Goal: Check status: Check status

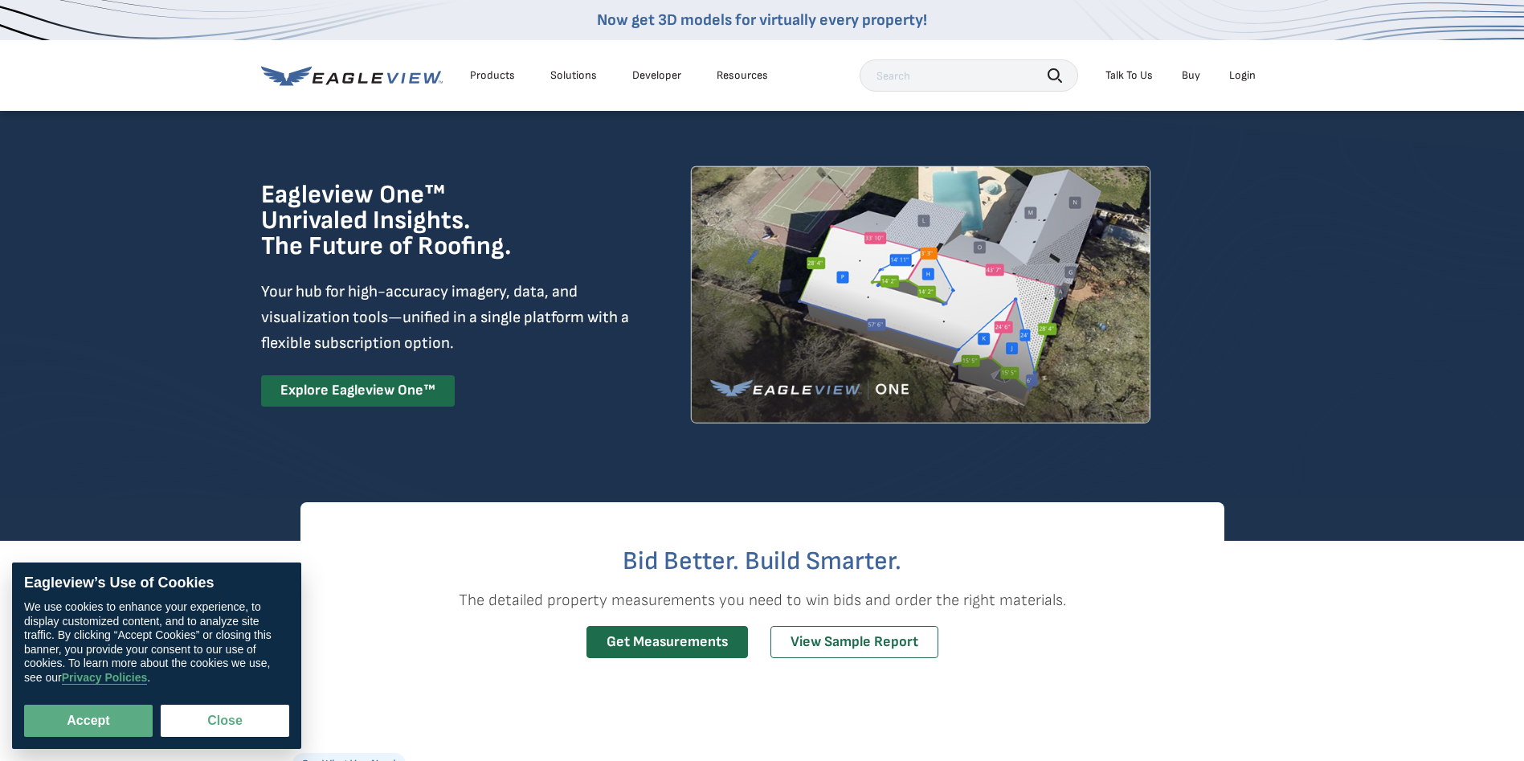
click at [1241, 74] on div "Login" at bounding box center [1242, 75] width 27 height 14
click at [1244, 75] on div "Login" at bounding box center [1242, 75] width 27 height 14
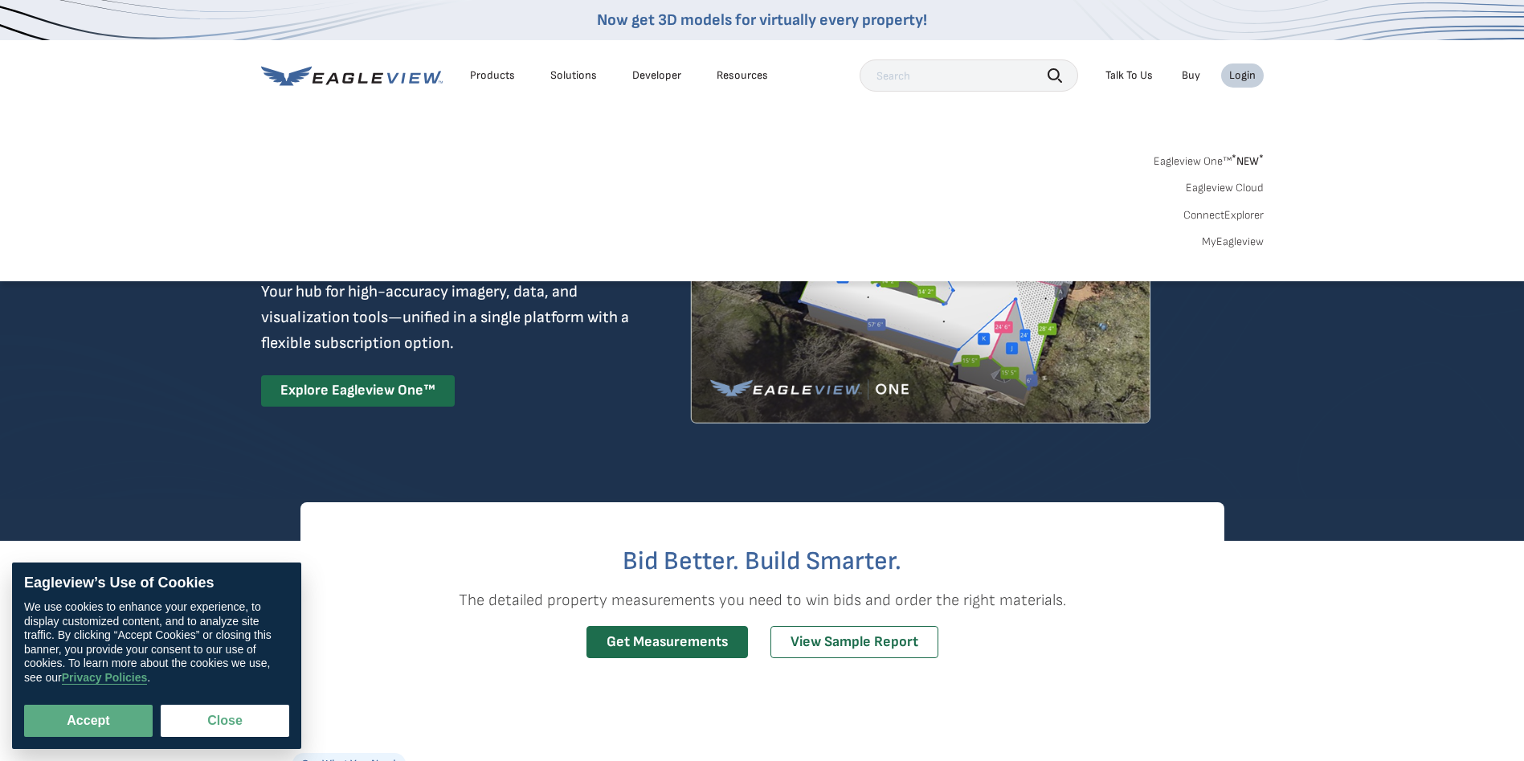
click at [1243, 245] on link "MyEagleview" at bounding box center [1233, 242] width 62 height 14
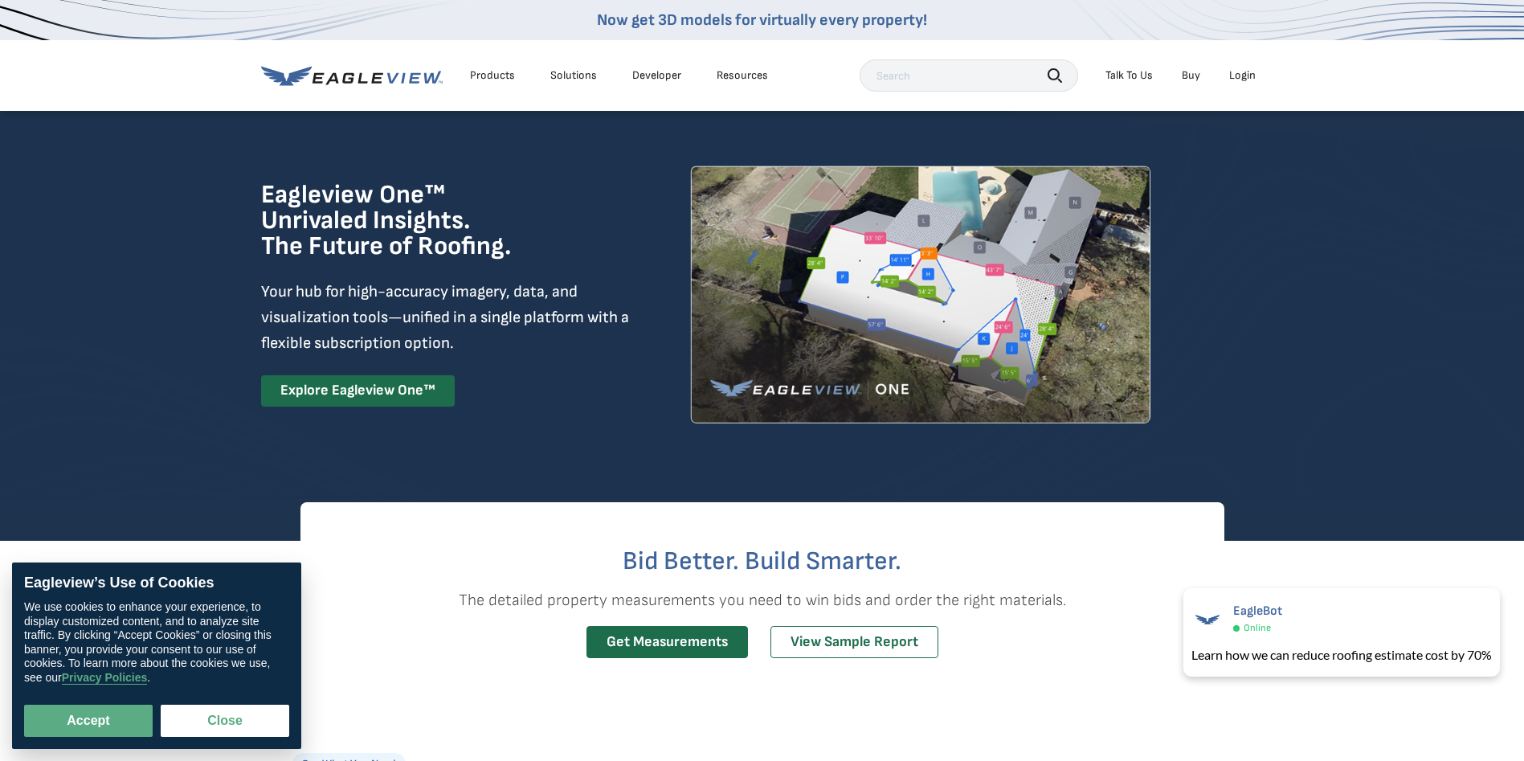
drag, startPoint x: 646, startPoint y: 185, endPoint x: 630, endPoint y: 205, distance: 25.2
click at [646, 185] on div "Eagleview One™ Unrivaled Insights. The Future of Roofing. Your hub for high-acc…" at bounding box center [762, 294] width 1002 height 370
click at [129, 726] on button "Accept" at bounding box center [88, 720] width 129 height 32
checkbox input "true"
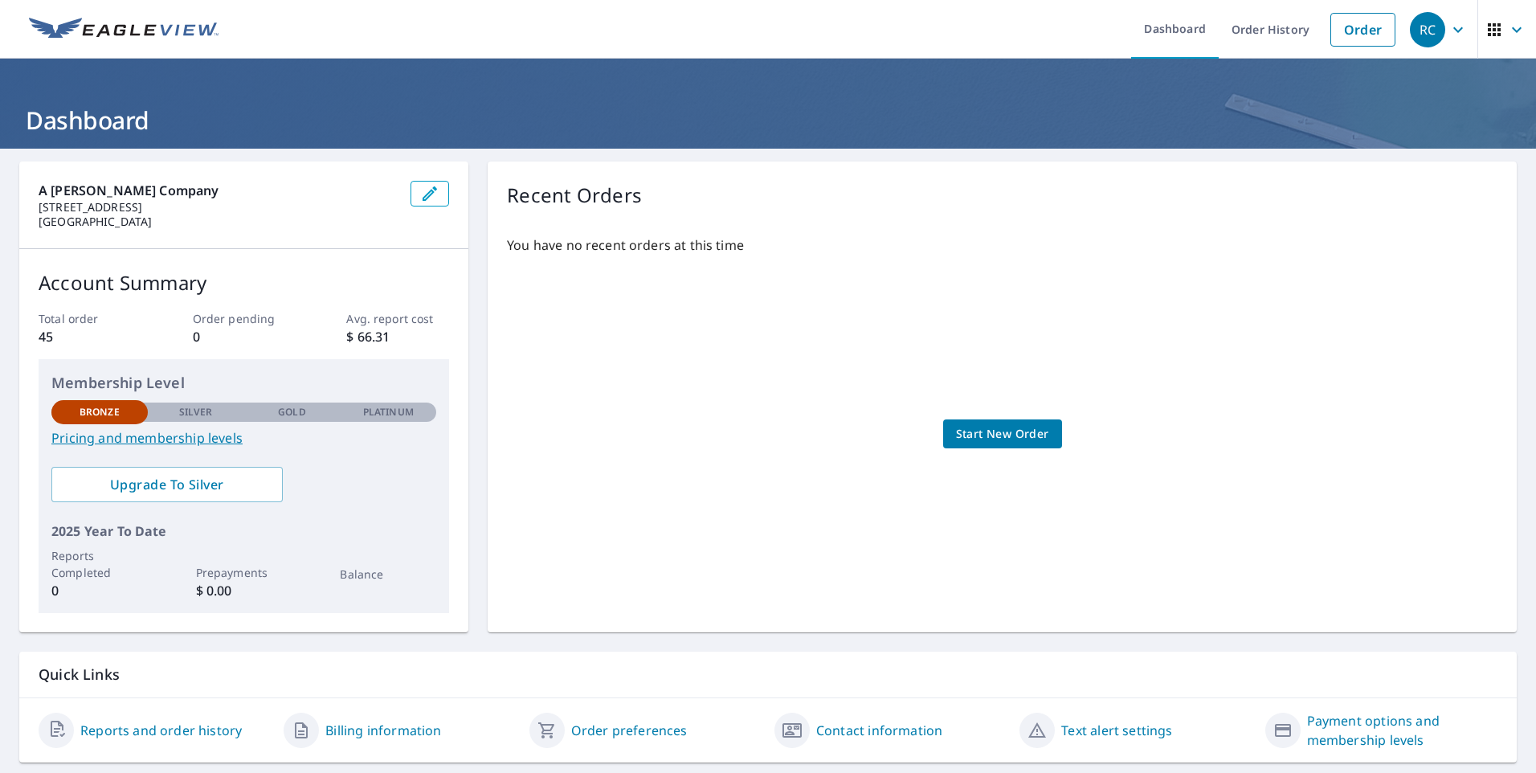
scroll to position [43, 0]
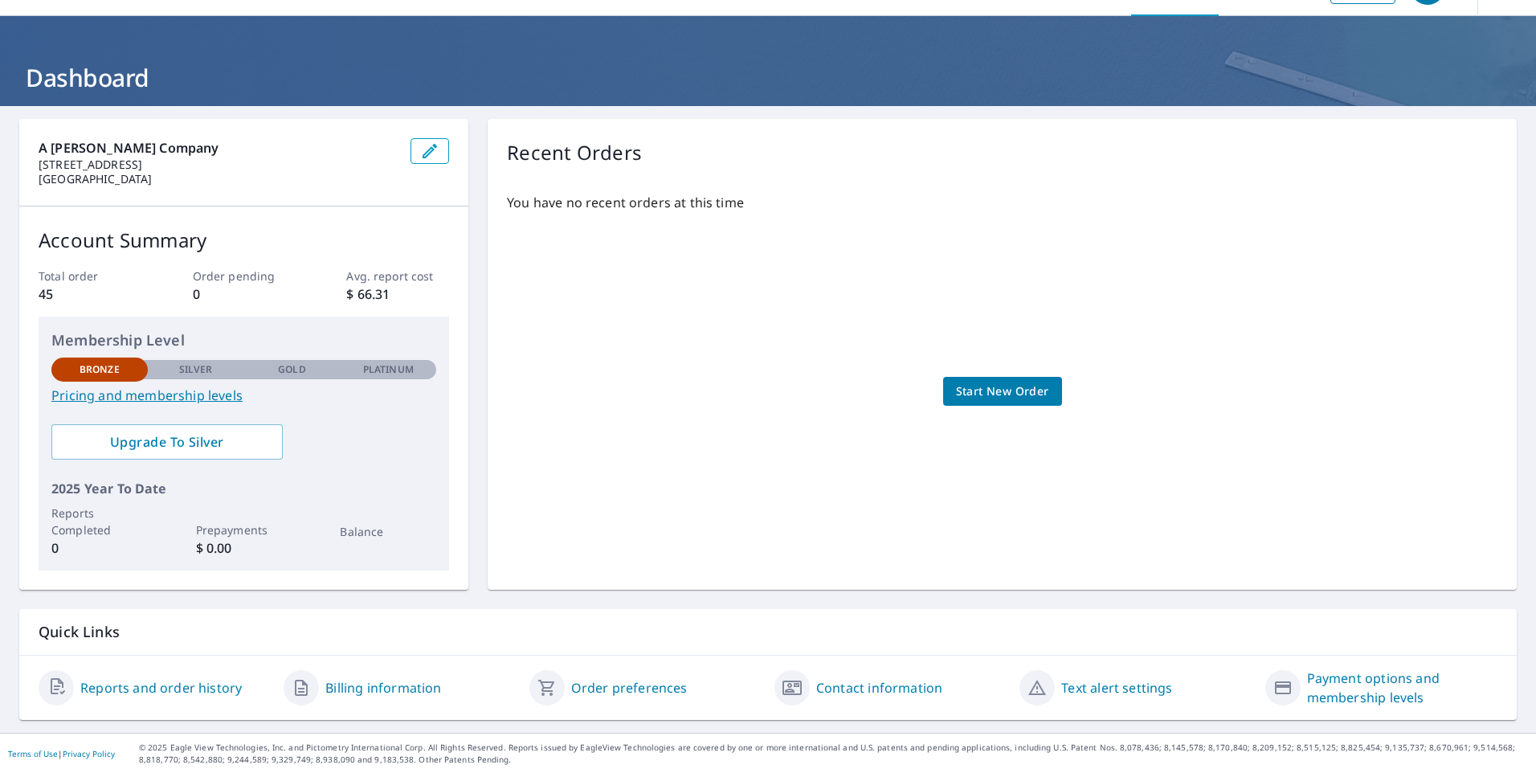
click at [141, 684] on link "Reports and order history" at bounding box center [160, 687] width 161 height 19
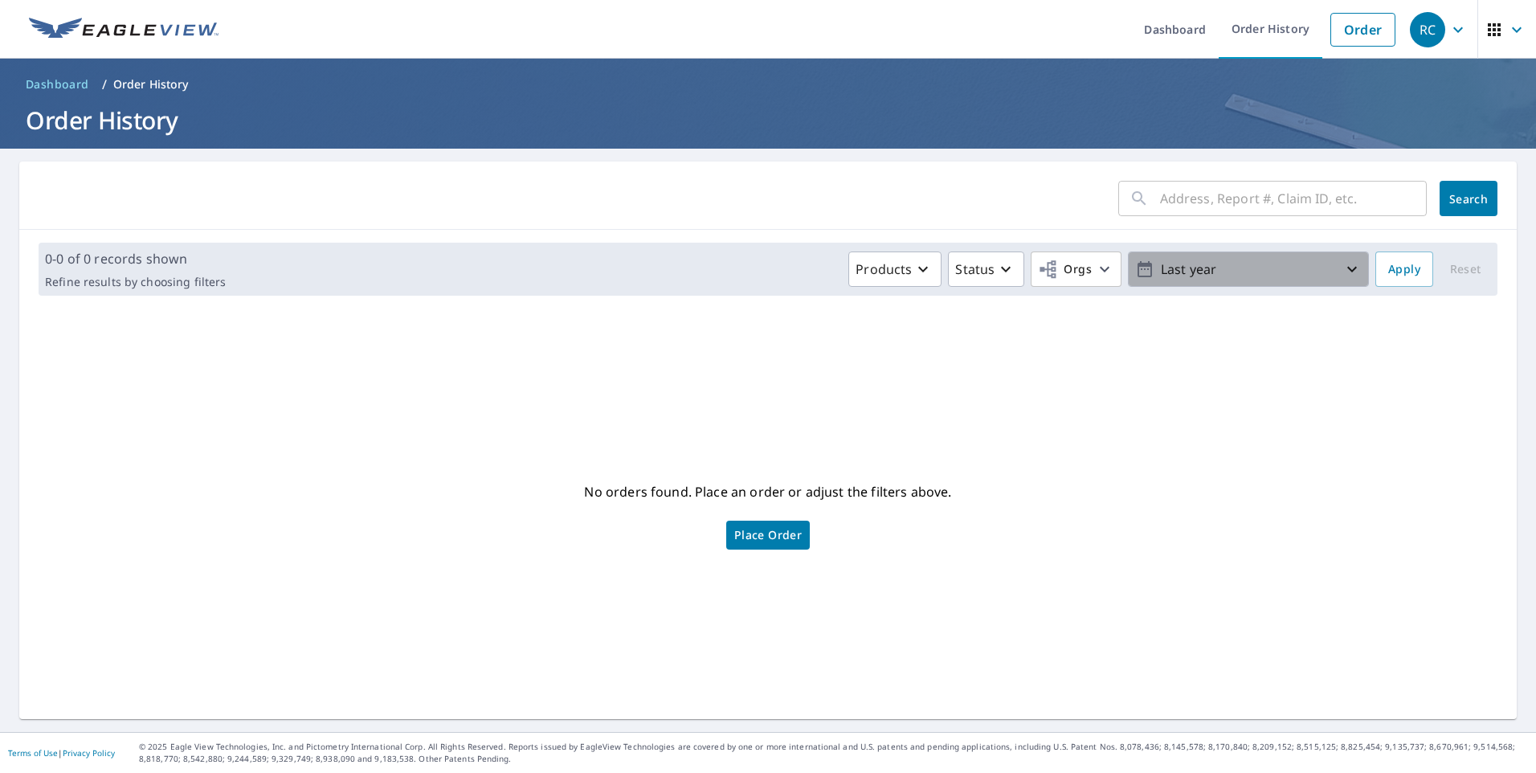
click at [1347, 268] on icon "button" at bounding box center [1352, 270] width 10 height 6
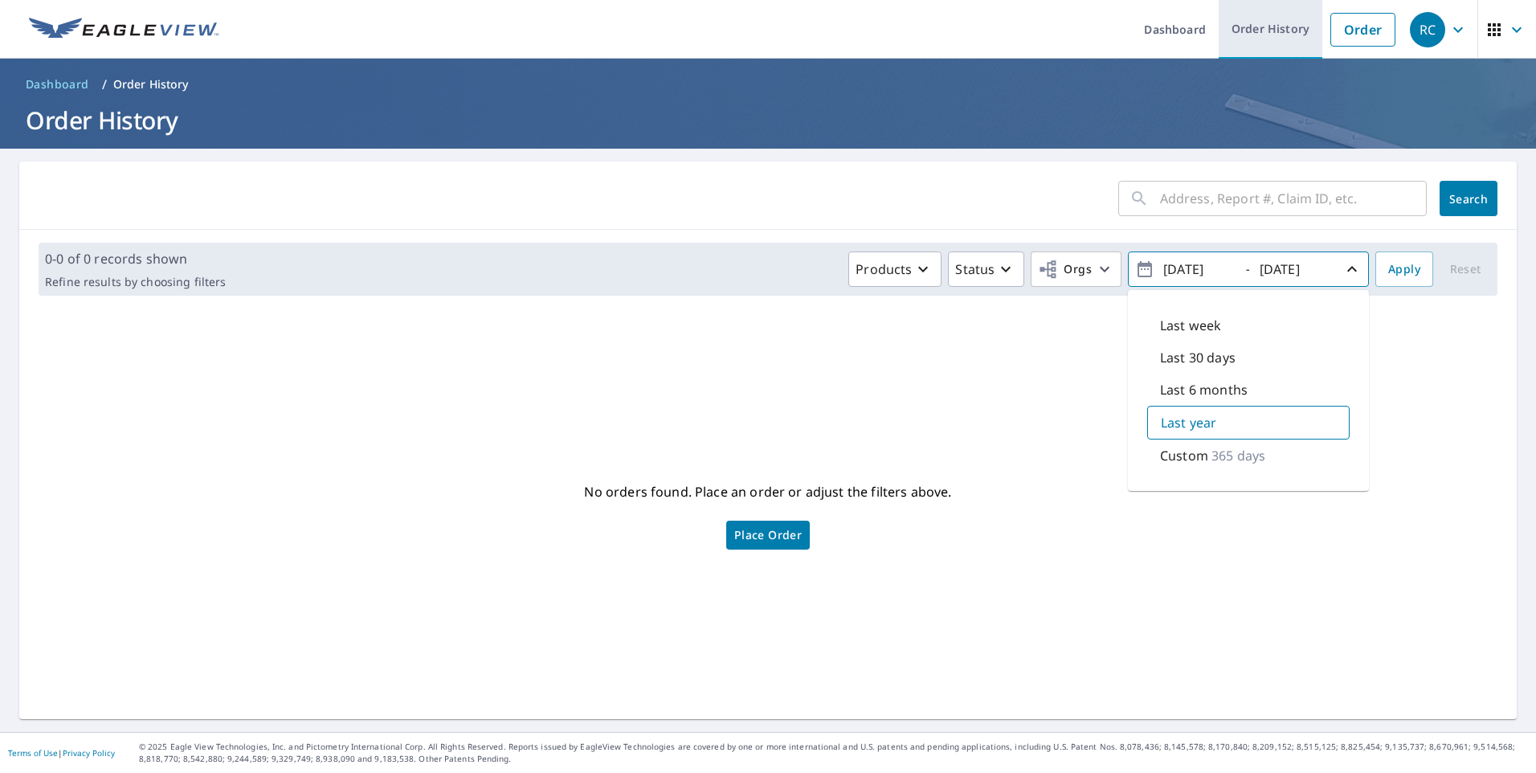
click at [1277, 27] on link "Order History" at bounding box center [1270, 29] width 104 height 59
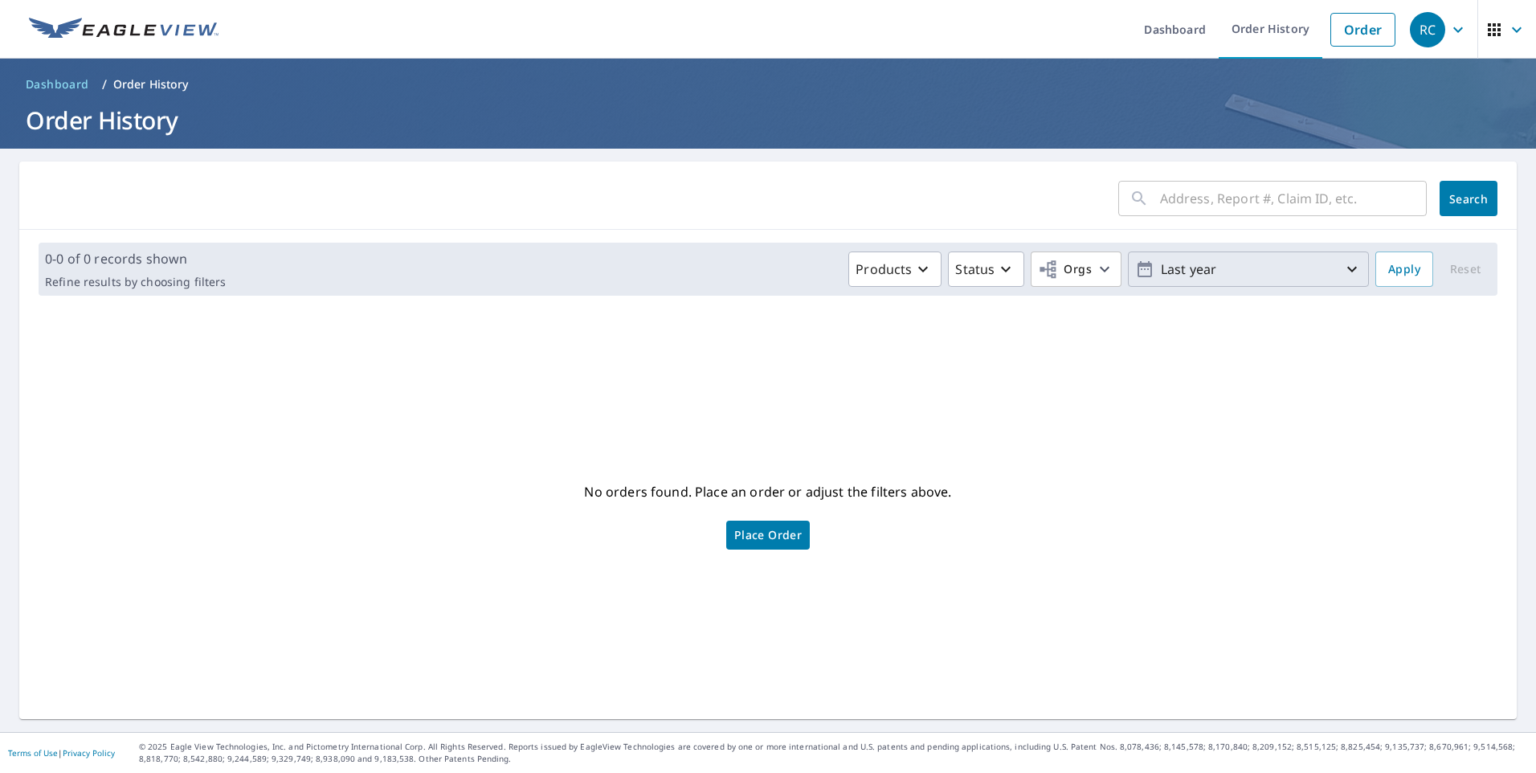
click at [1342, 266] on icon "button" at bounding box center [1351, 268] width 19 height 19
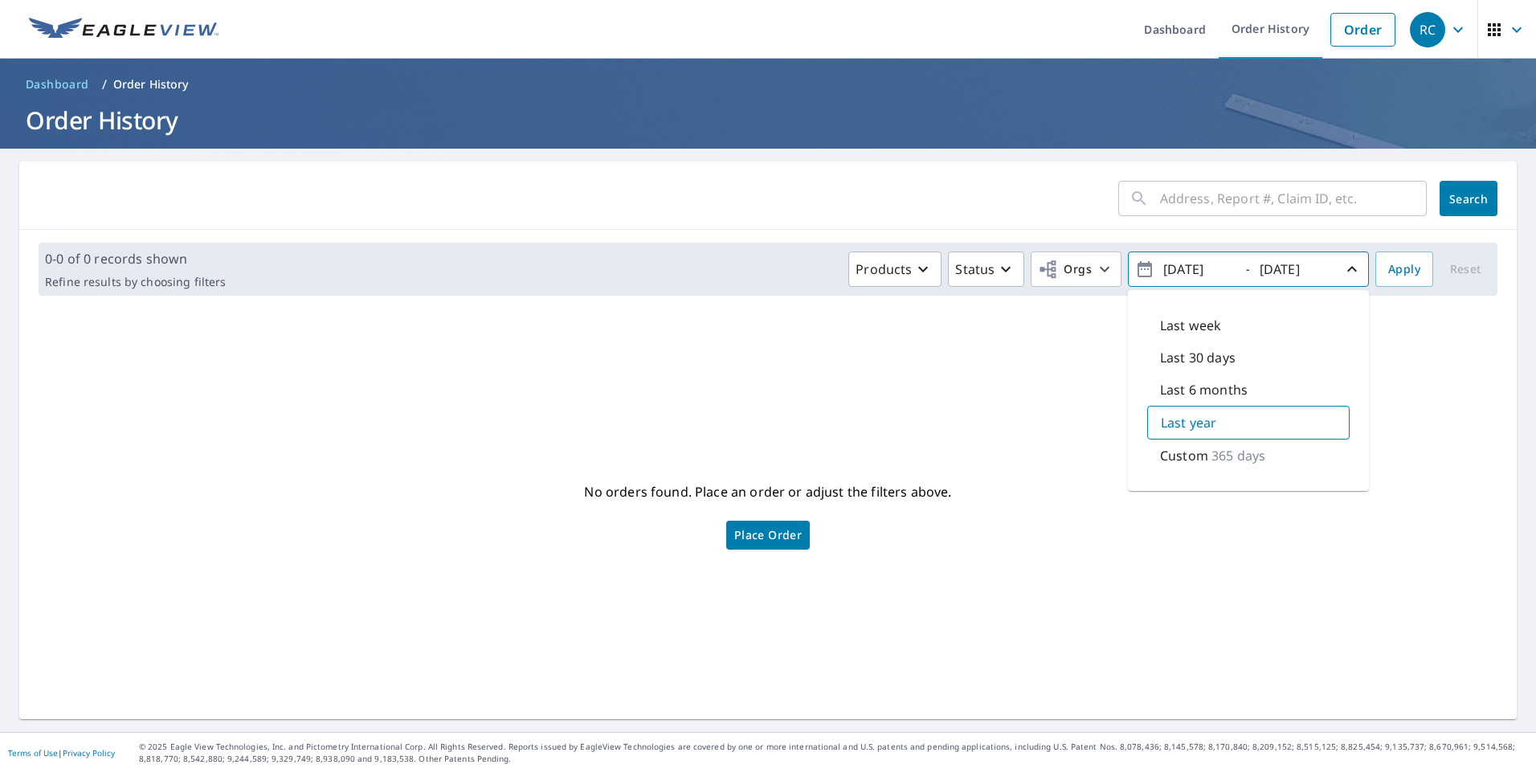
click at [1160, 455] on p "Custom" at bounding box center [1184, 455] width 48 height 19
click at [1389, 267] on span "Apply" at bounding box center [1404, 269] width 32 height 20
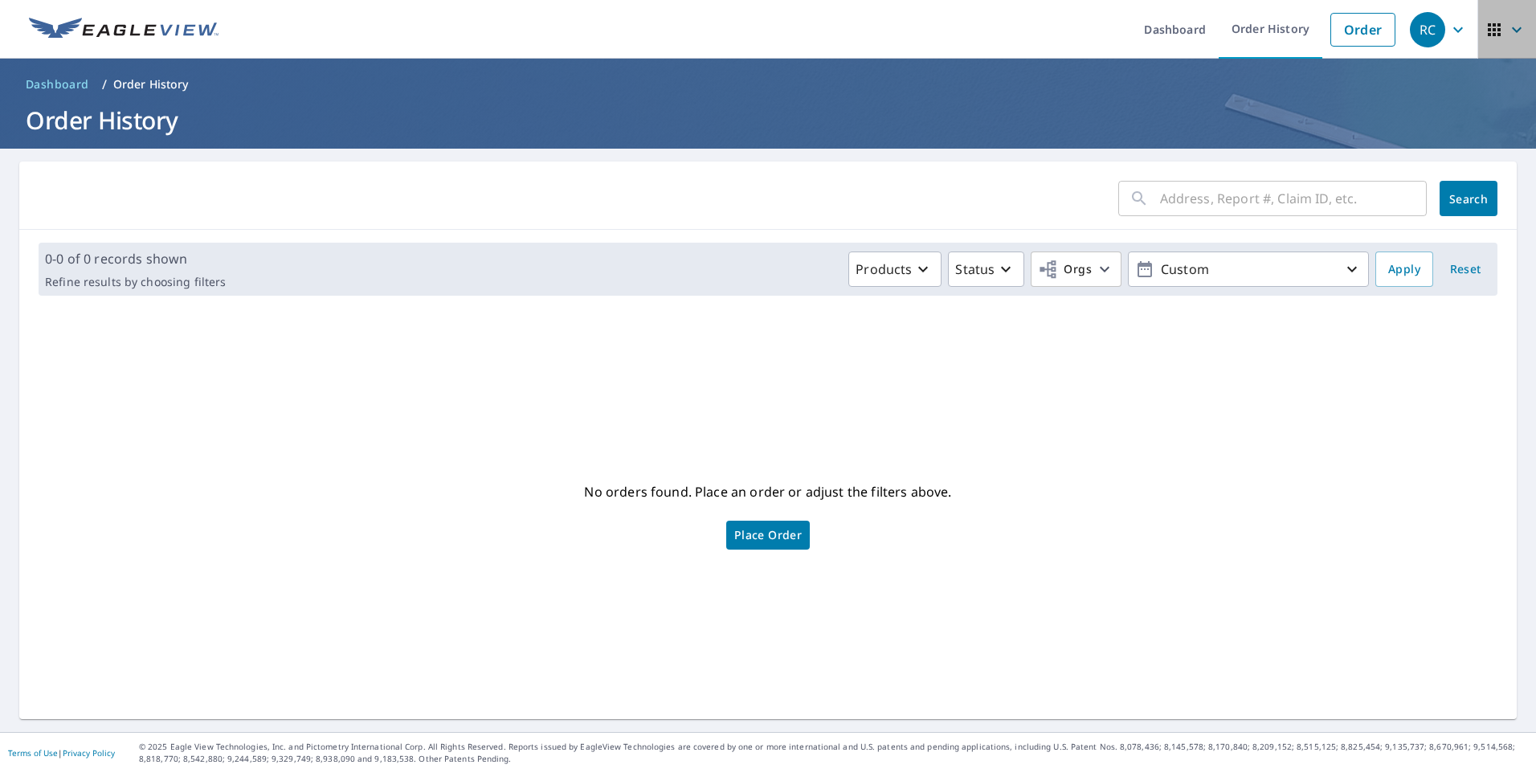
click at [1512, 27] on icon "button" at bounding box center [1517, 30] width 10 height 6
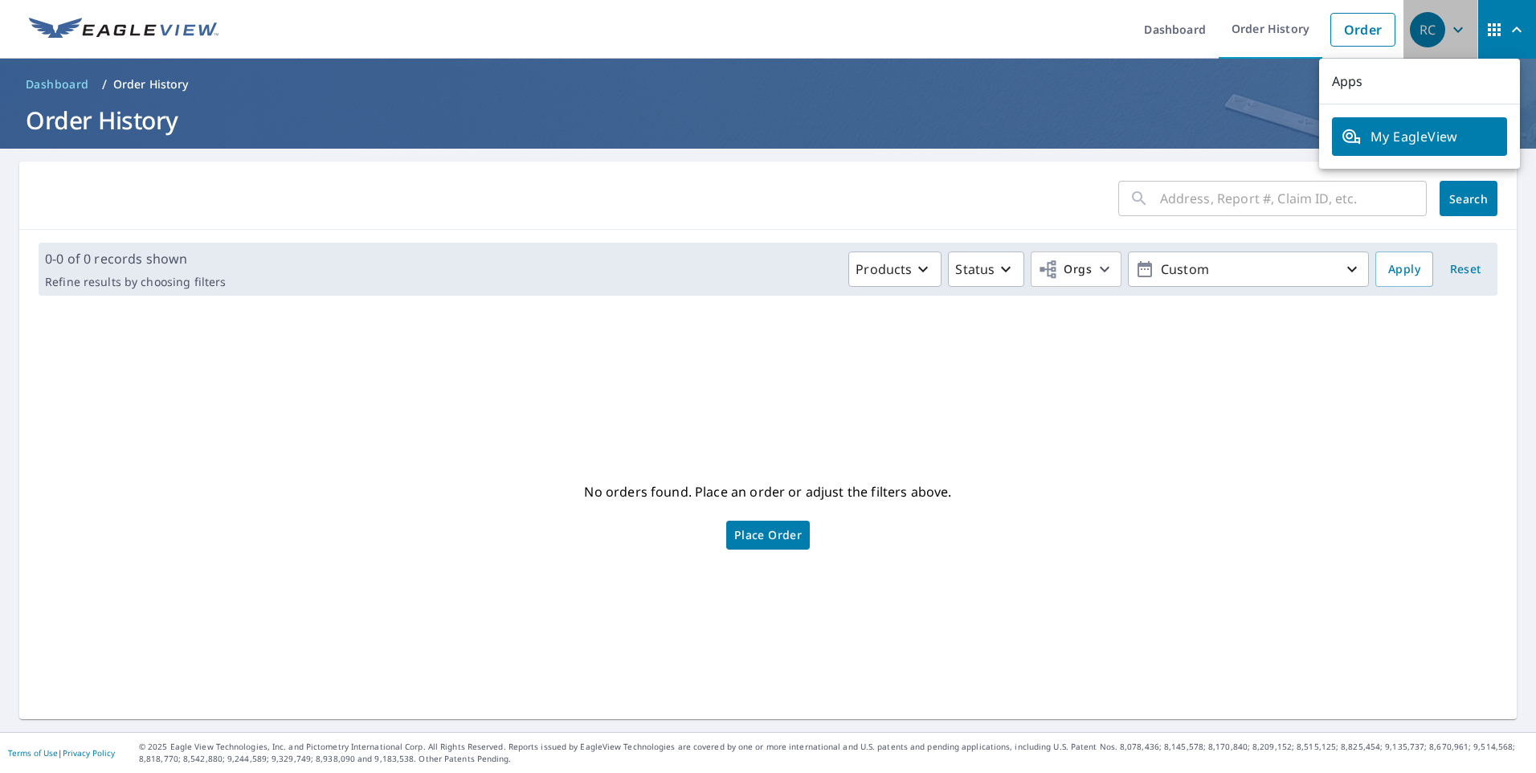
click at [1450, 27] on icon "button" at bounding box center [1457, 29] width 19 height 19
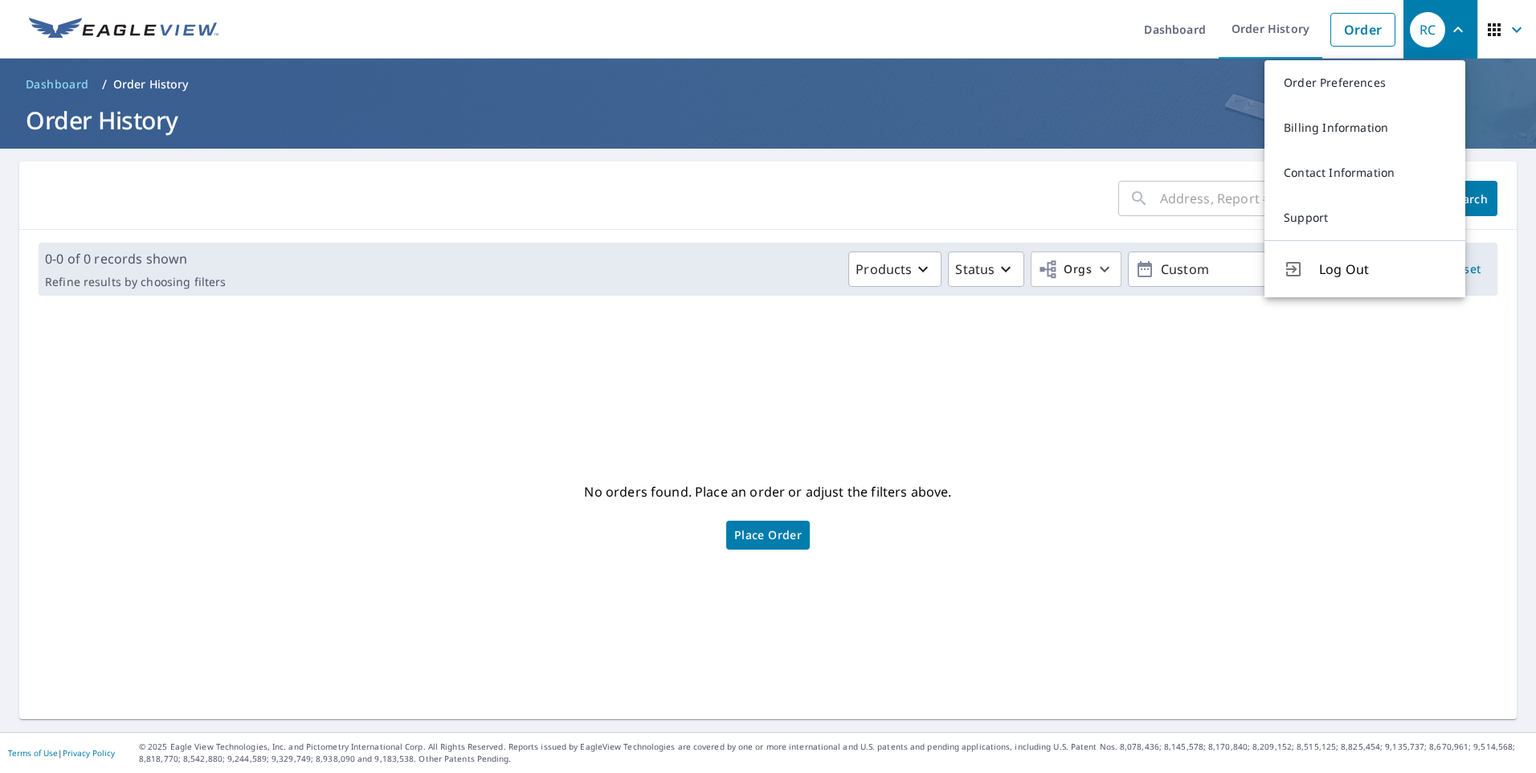
drag, startPoint x: 1135, startPoint y: 202, endPoint x: 1183, endPoint y: 198, distance: 48.3
click at [1140, 201] on div "​" at bounding box center [1272, 198] width 308 height 35
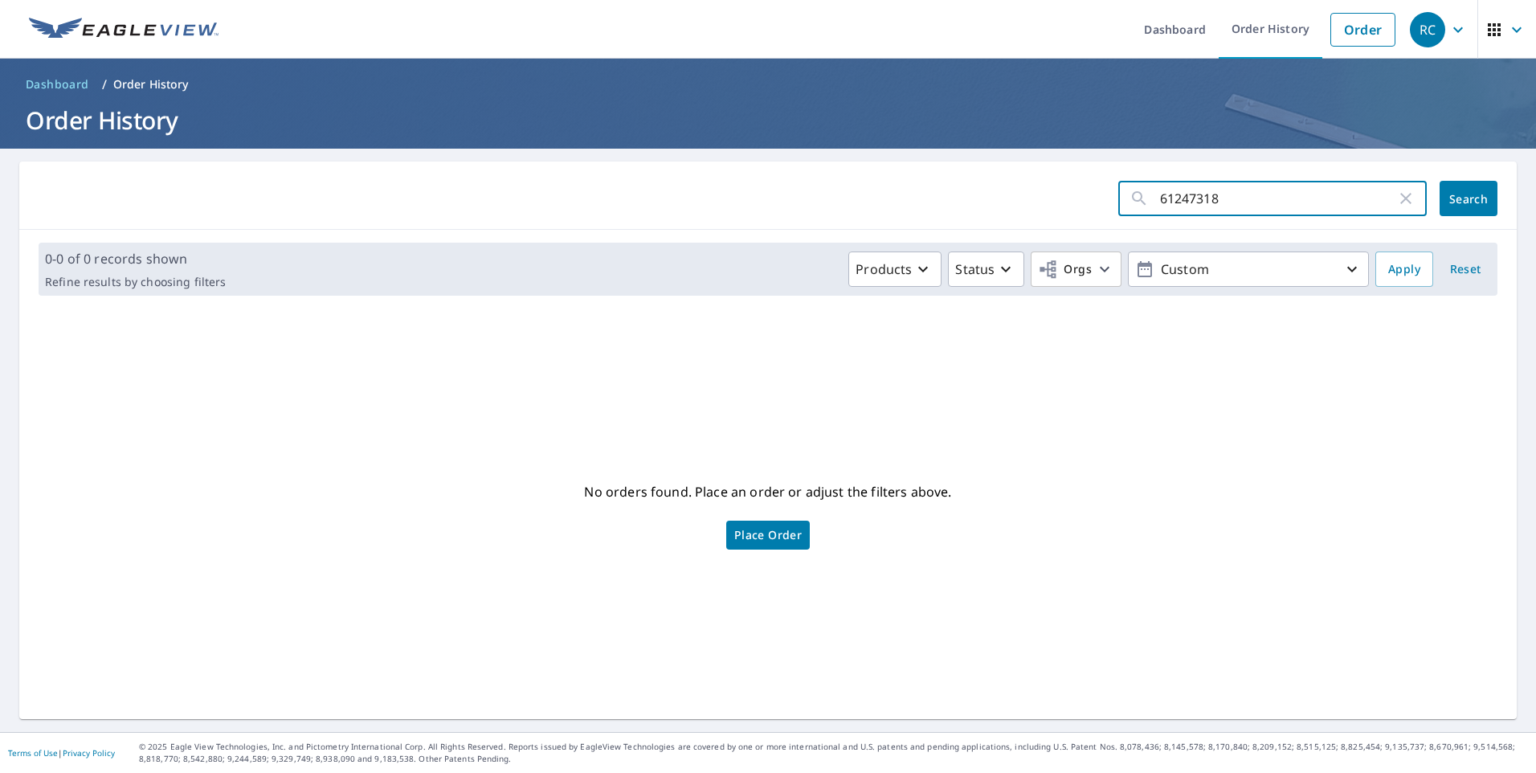
type input "61247318"
click at [1448, 189] on button "Search" at bounding box center [1468, 198] width 58 height 35
click at [918, 268] on icon "button" at bounding box center [923, 270] width 10 height 6
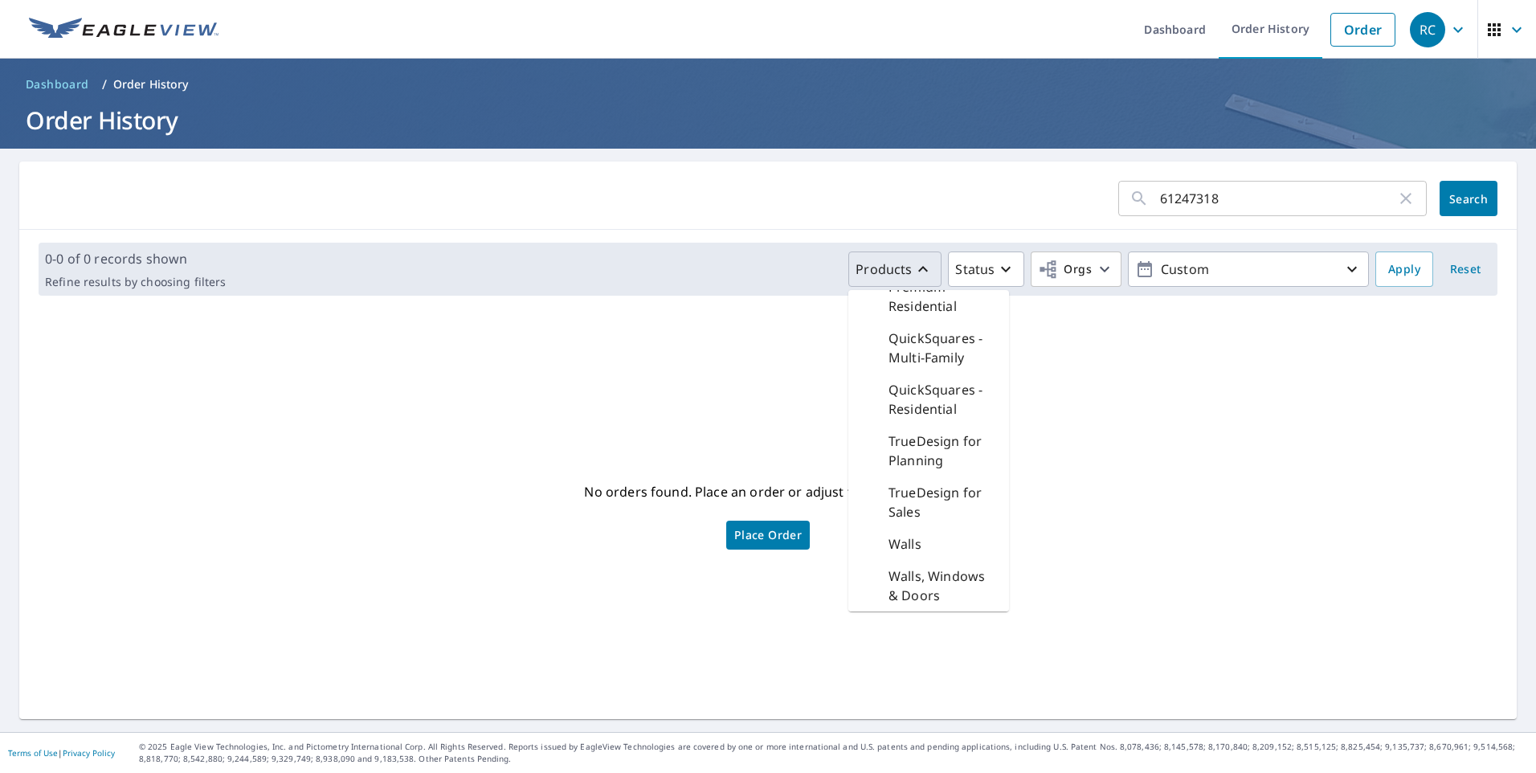
scroll to position [607, 0]
click at [920, 418] on p "QuickSquares - Residential" at bounding box center [942, 399] width 108 height 39
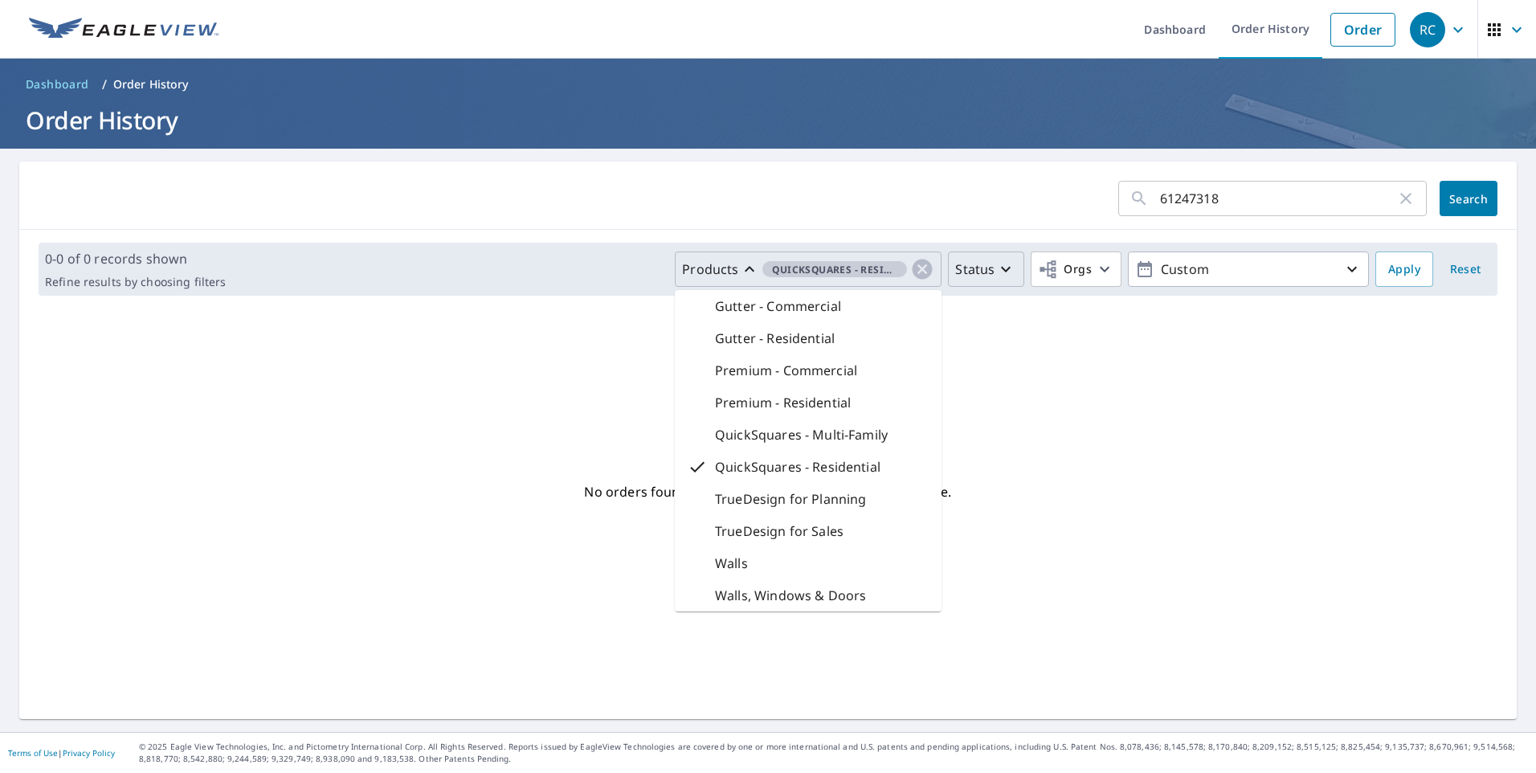
click at [1001, 268] on icon "button" at bounding box center [1006, 270] width 10 height 6
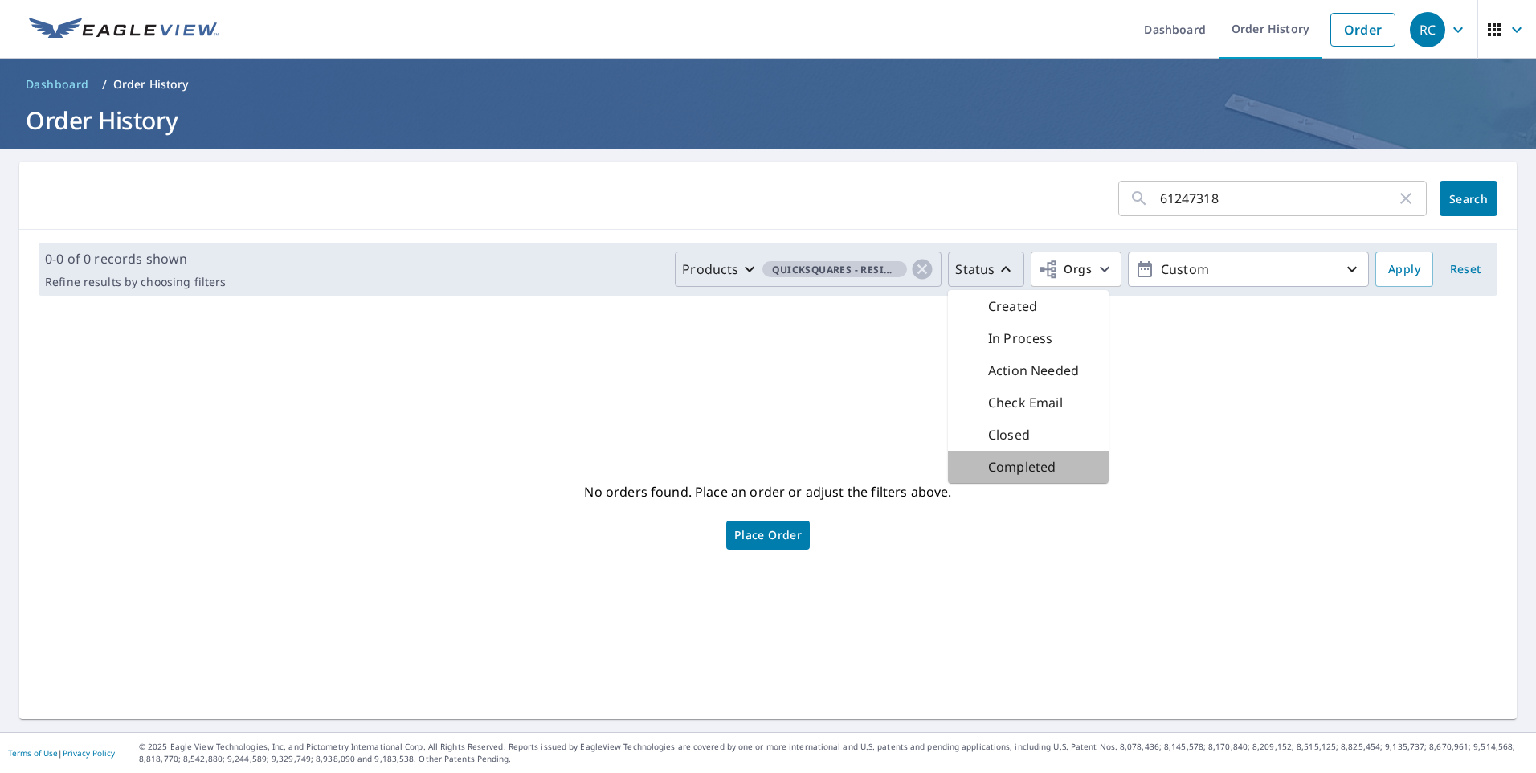
click at [1010, 467] on p "Completed" at bounding box center [1021, 466] width 67 height 19
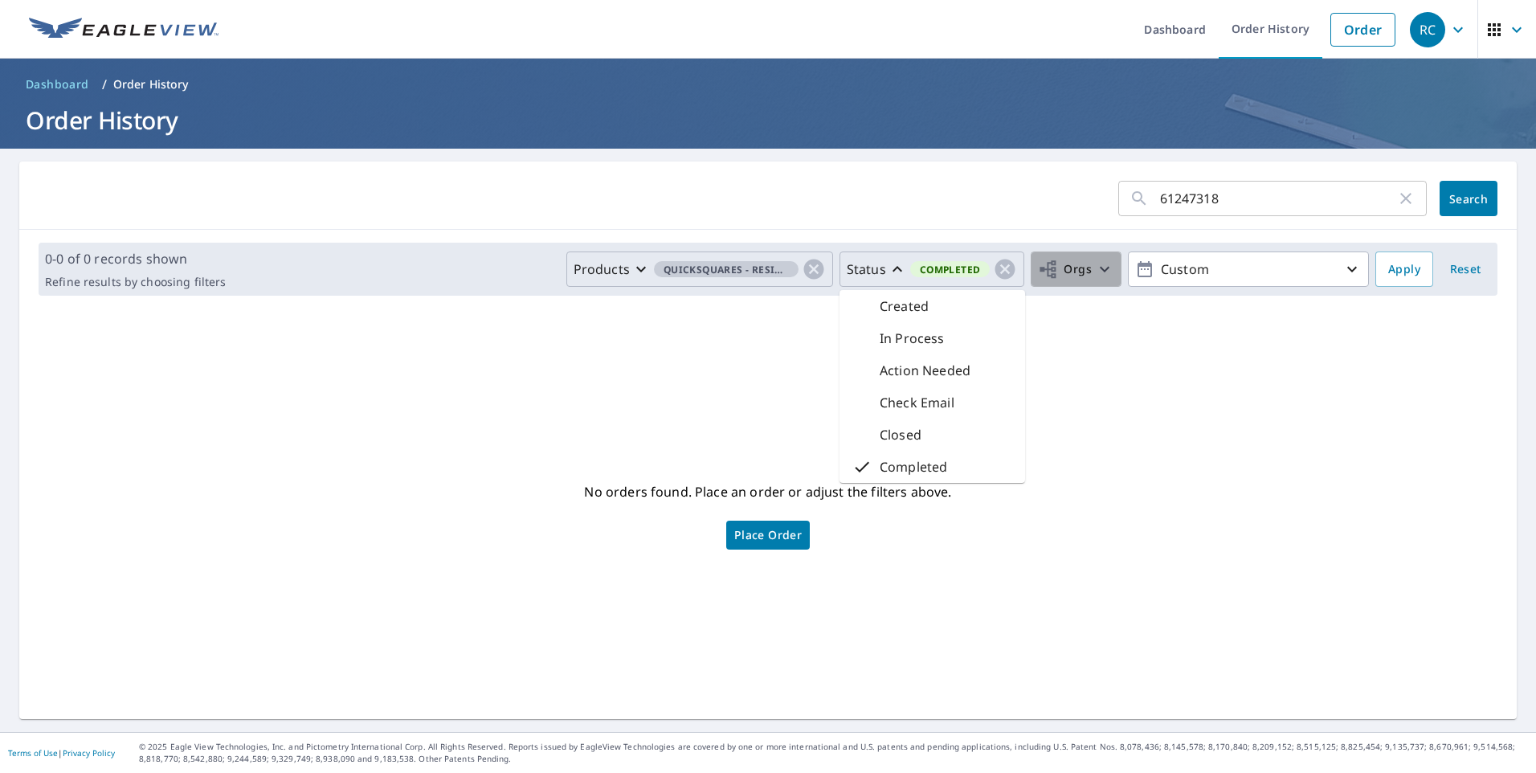
click at [1096, 266] on icon "button" at bounding box center [1104, 268] width 19 height 19
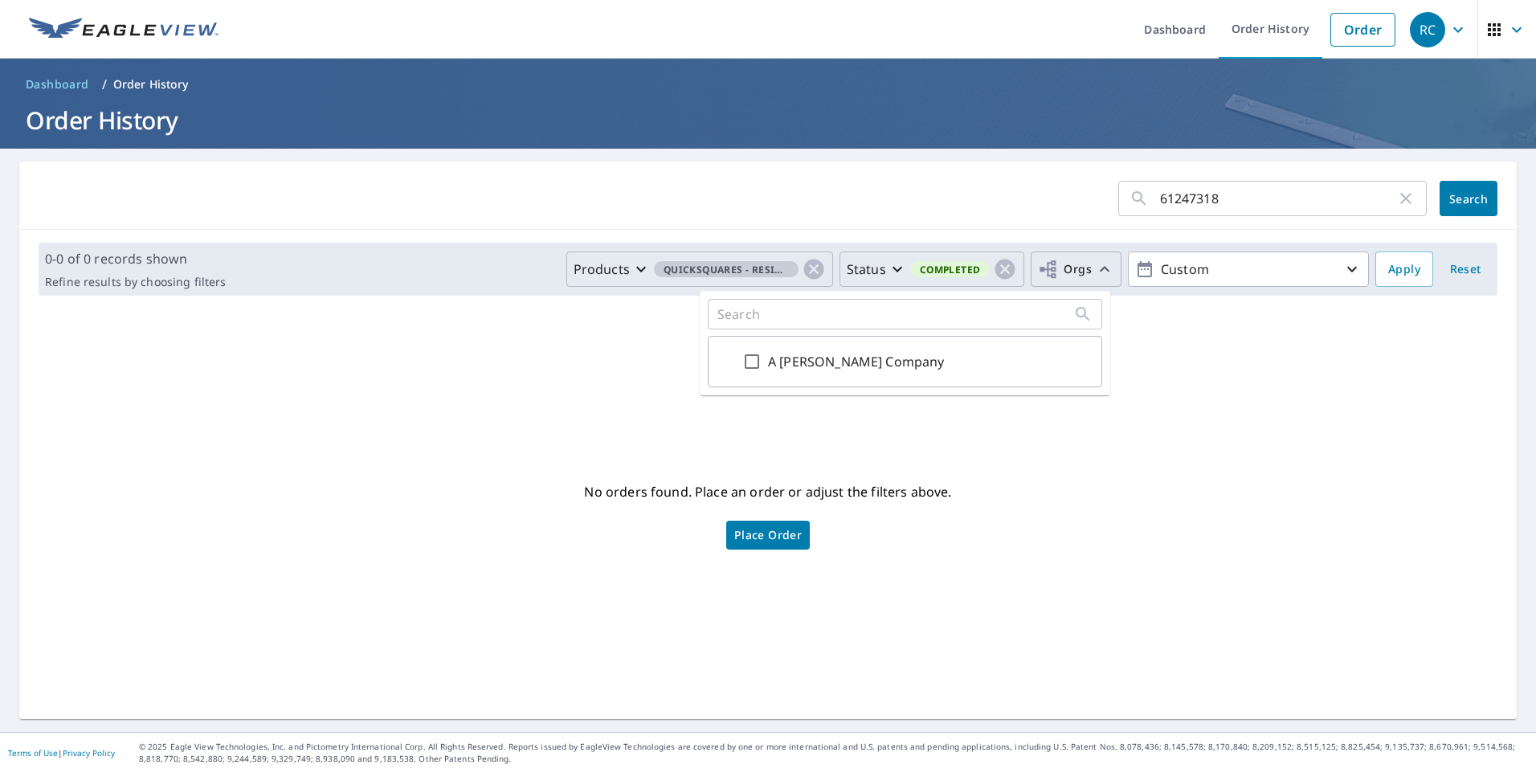
click at [756, 363] on input "A Clark Company" at bounding box center [751, 361] width 19 height 19
checkbox input "true"
click at [1388, 267] on span "Apply" at bounding box center [1404, 269] width 32 height 20
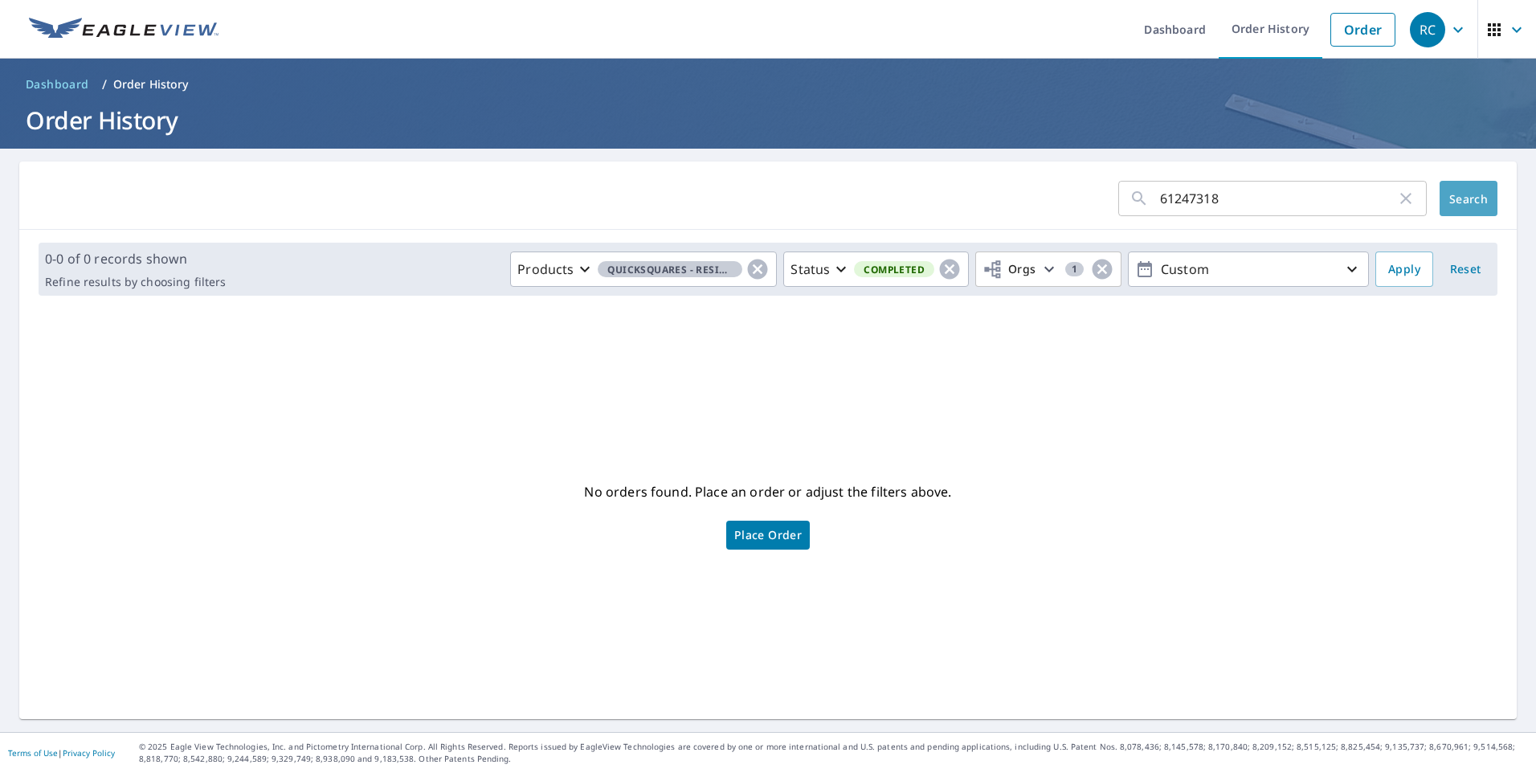
click at [1455, 194] on span "Search" at bounding box center [1468, 198] width 32 height 15
click at [1159, 22] on link "Dashboard" at bounding box center [1175, 29] width 88 height 59
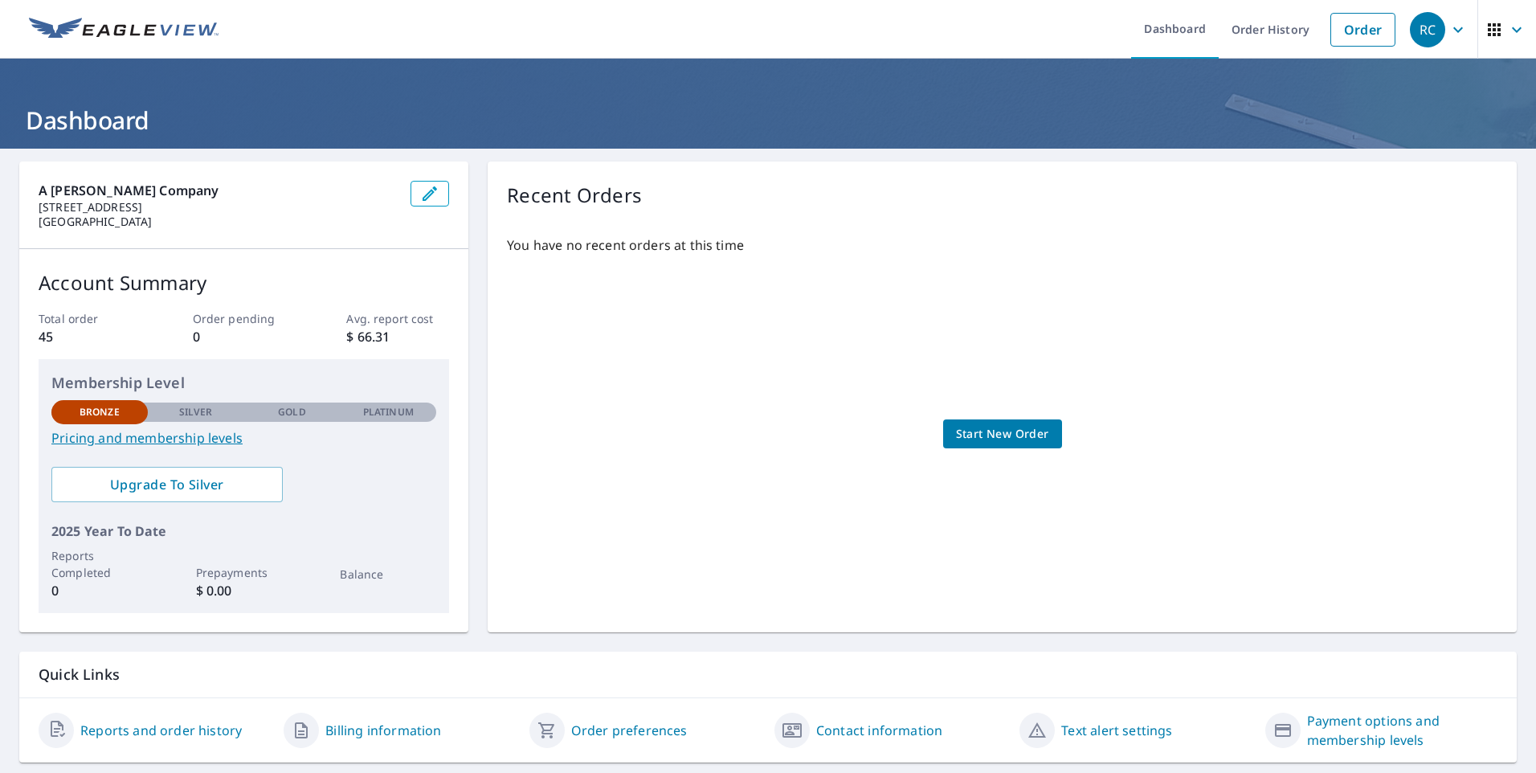
scroll to position [43, 0]
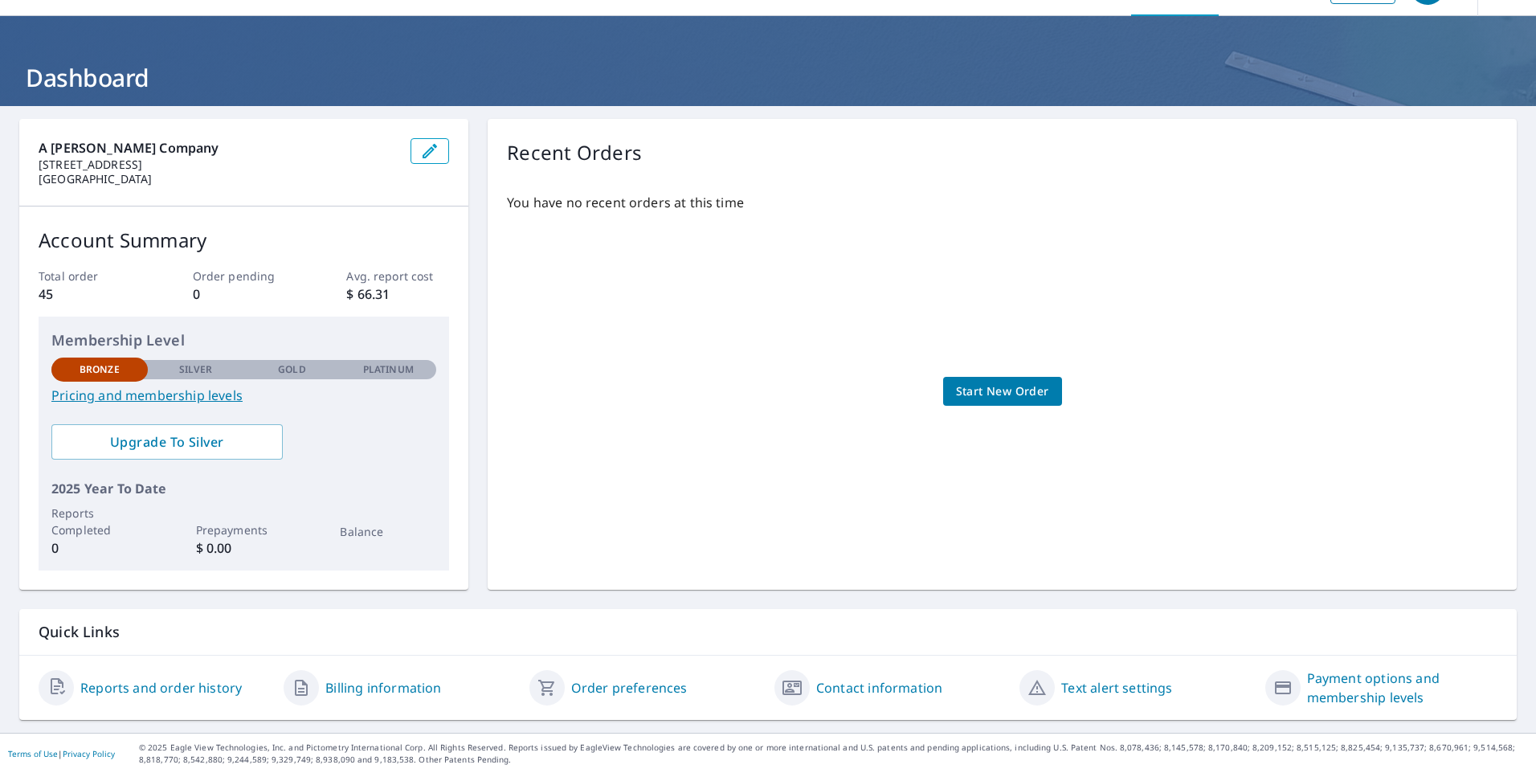
click at [127, 686] on link "Reports and order history" at bounding box center [160, 687] width 161 height 19
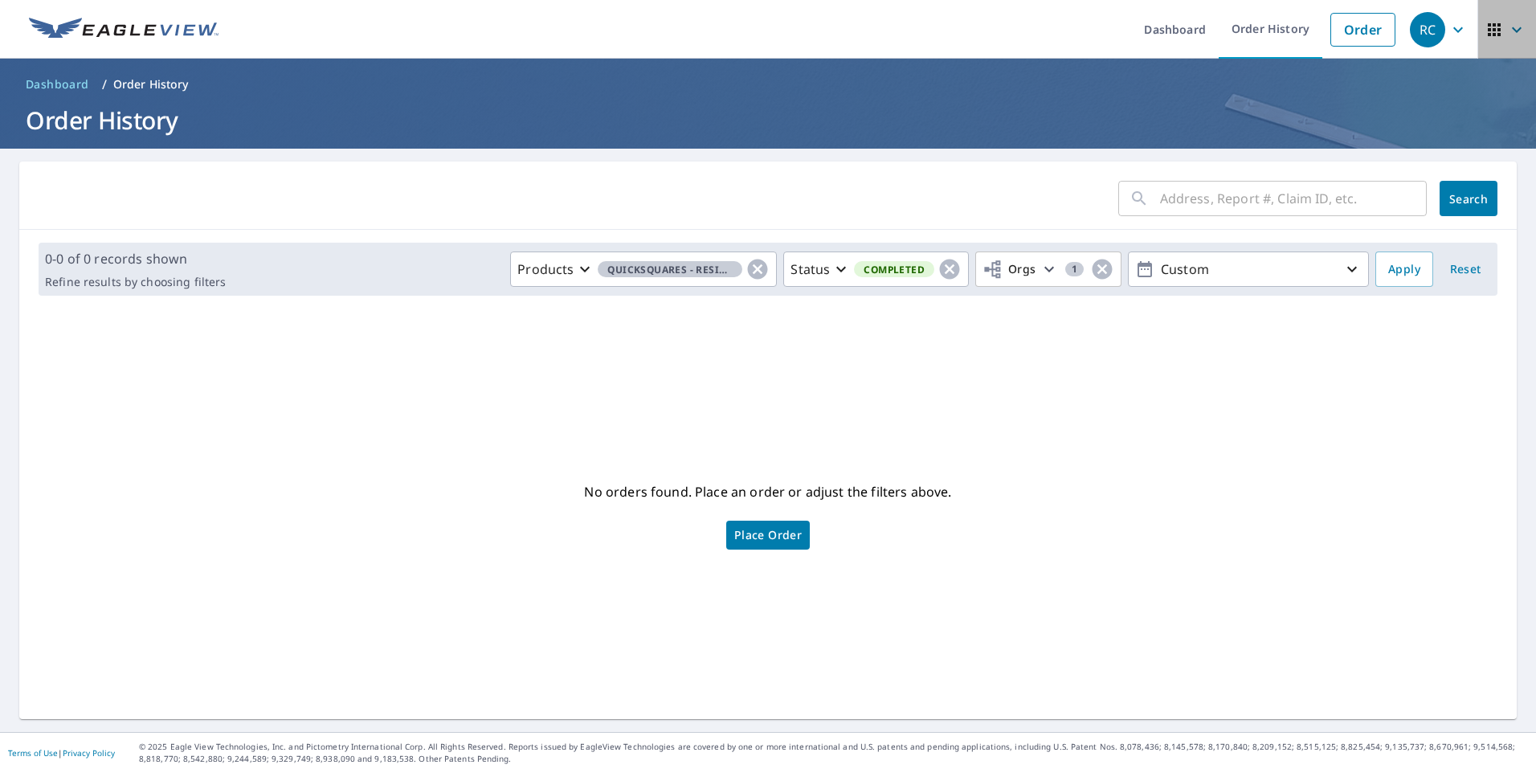
click at [1512, 27] on icon "button" at bounding box center [1517, 30] width 10 height 6
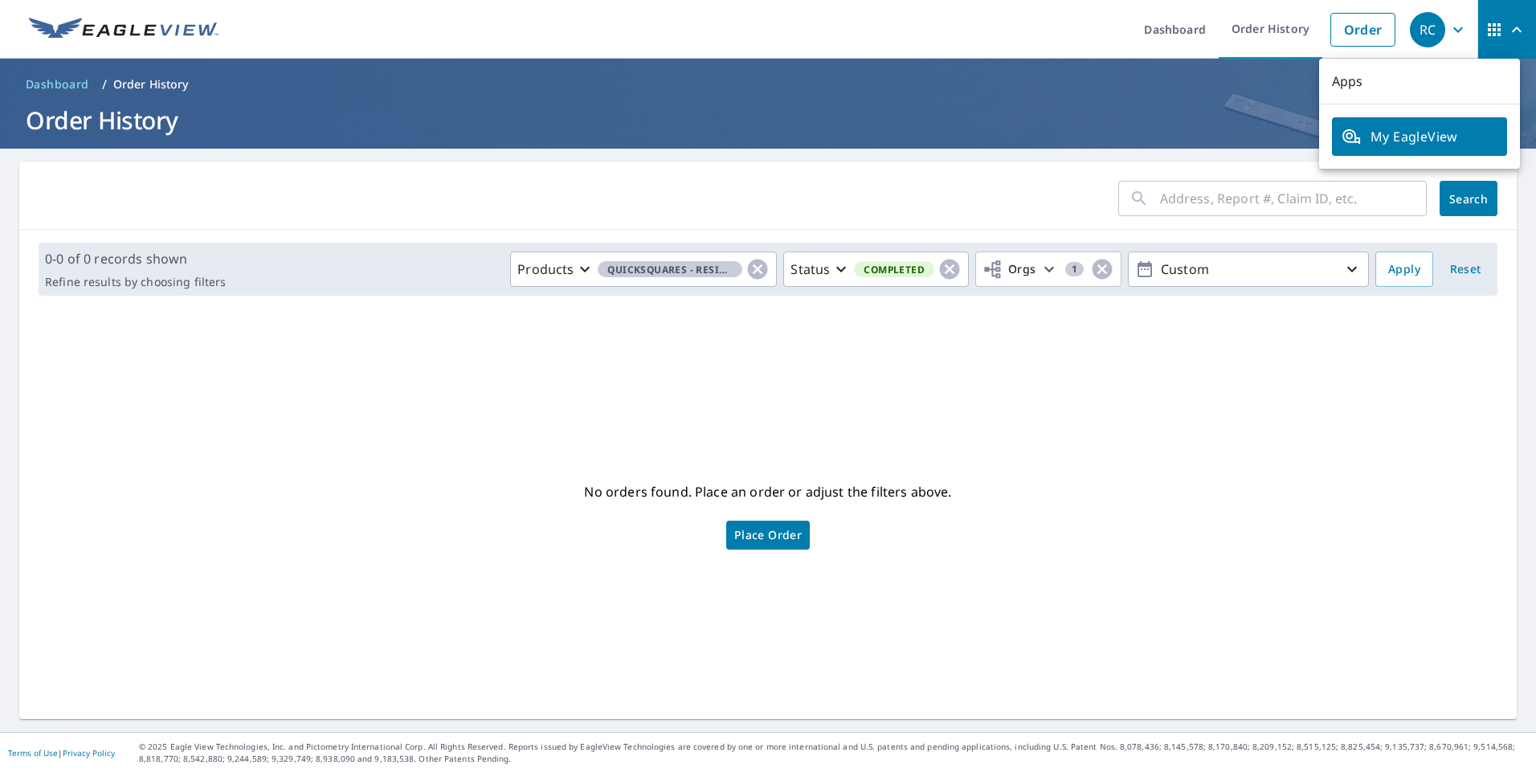
click at [1508, 27] on icon "button" at bounding box center [1516, 29] width 19 height 19
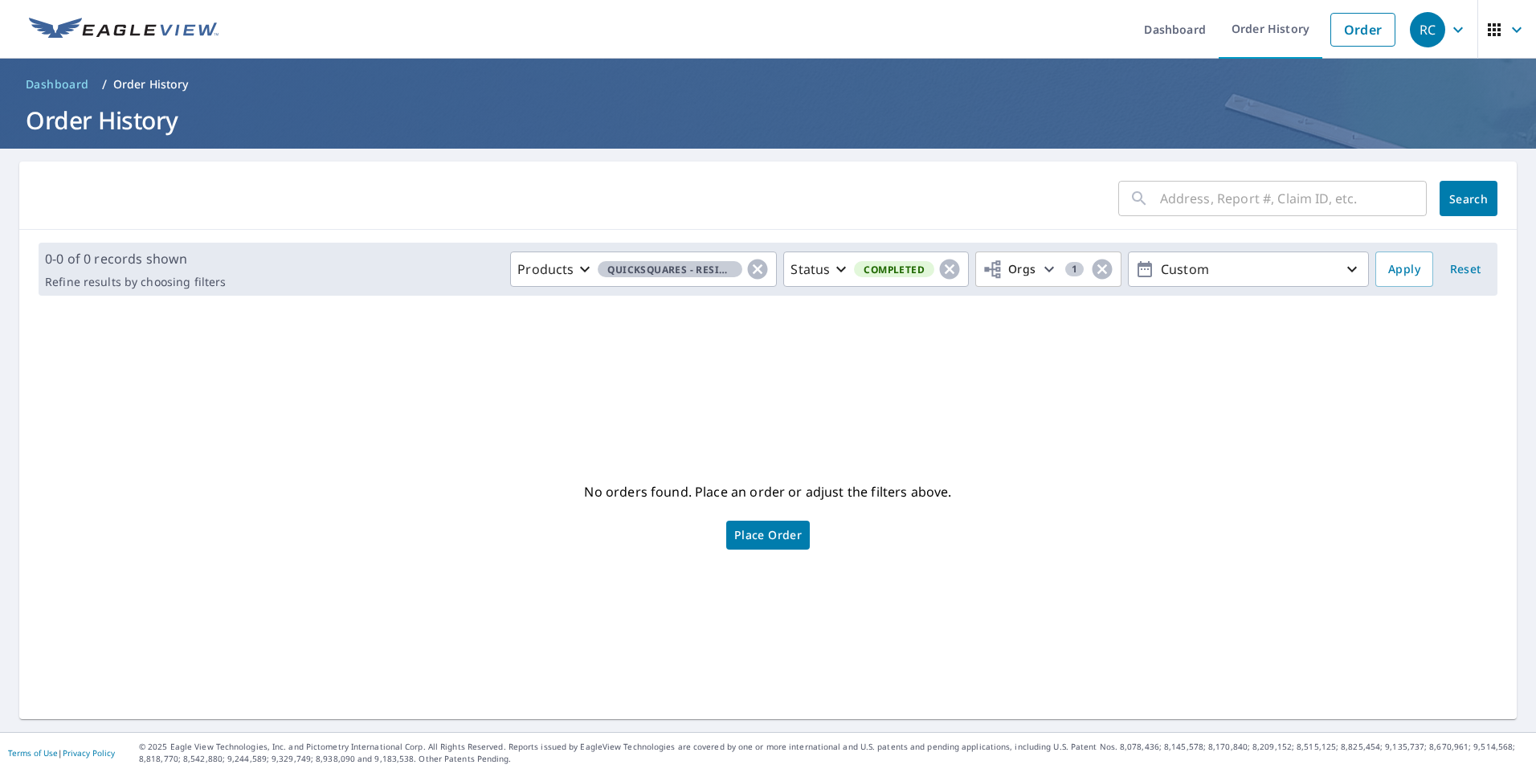
click at [1450, 29] on icon "button" at bounding box center [1457, 29] width 19 height 19
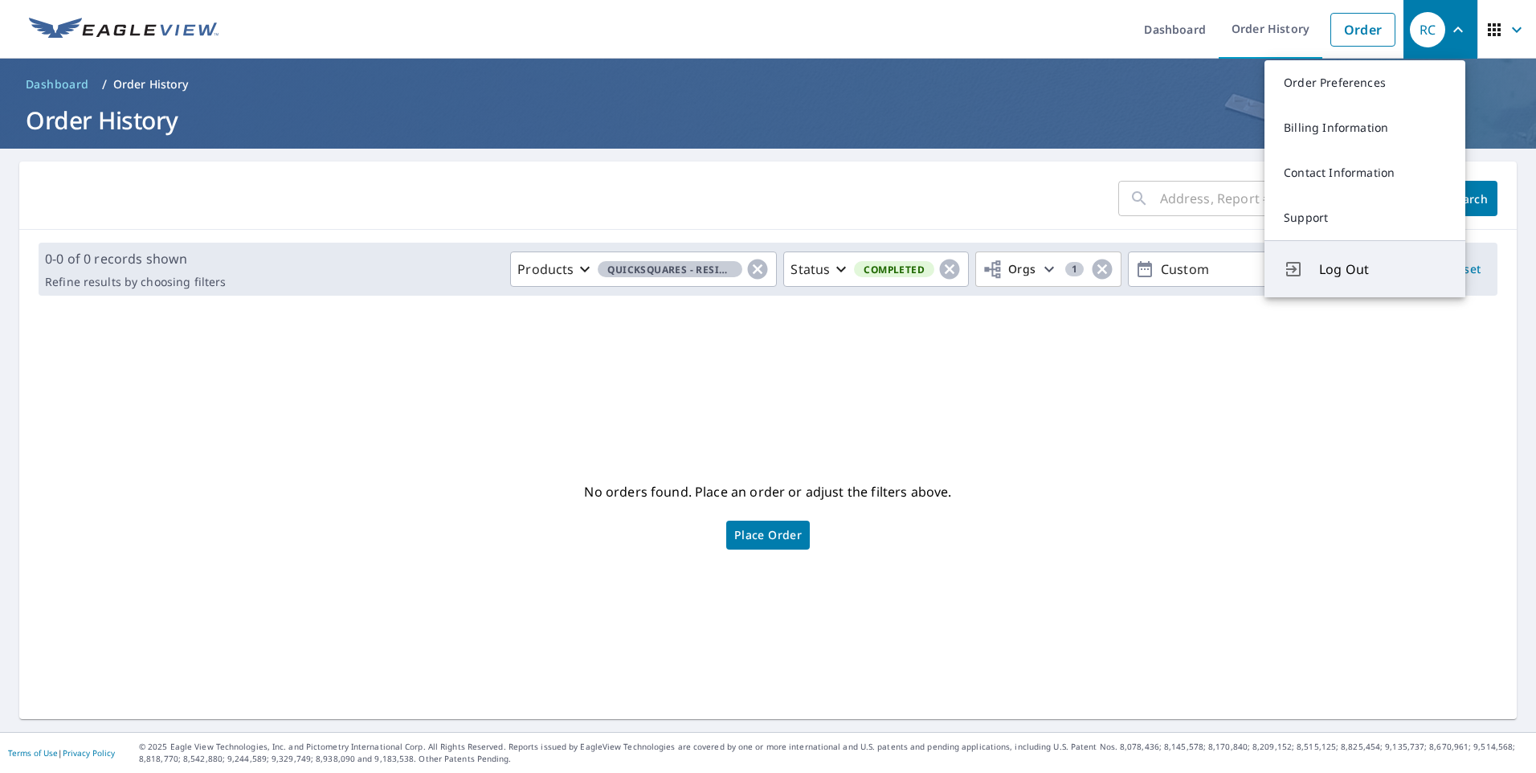
click at [1342, 270] on span "Log Out" at bounding box center [1382, 268] width 127 height 19
